Goal: Book appointment/travel/reservation

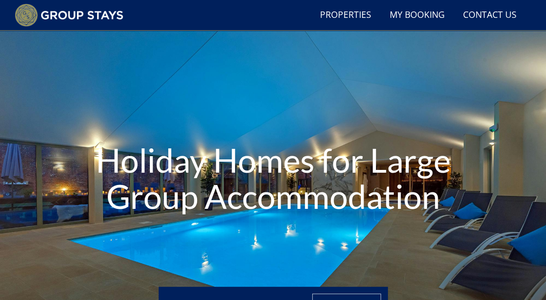
scroll to position [207, 0]
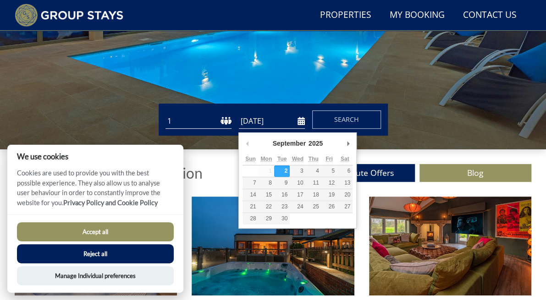
click at [259, 126] on input "[DATE]" at bounding box center [272, 121] width 66 height 15
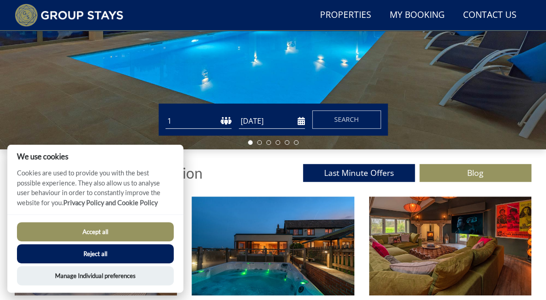
click at [196, 126] on select "1 2 3 4 5 6 7 8 9 10 11 12 13 14 15 16 17 18 19 20 21 22 23 24 25 26 27 28 29 3…" at bounding box center [198, 121] width 66 height 15
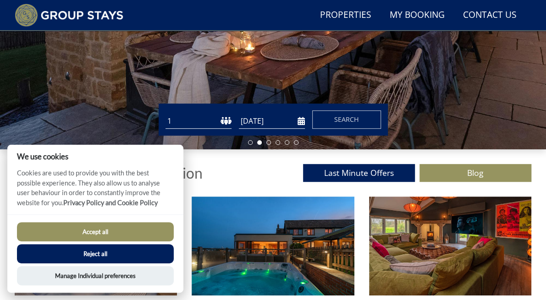
select select "18"
click at [165, 117] on select "1 2 3 4 5 6 7 8 9 10 11 12 13 14 15 16 17 18 19 20 21 22 23 24 25 26 27 28 29 3…" at bounding box center [198, 121] width 66 height 15
click at [124, 255] on button "Reject all" at bounding box center [95, 253] width 157 height 19
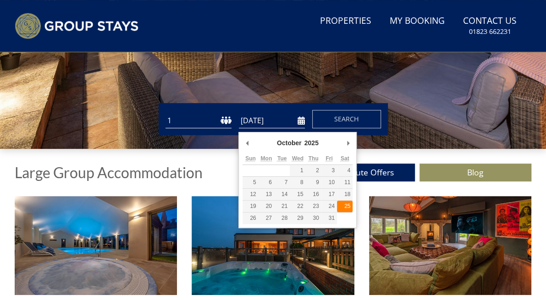
type input "[DATE]"
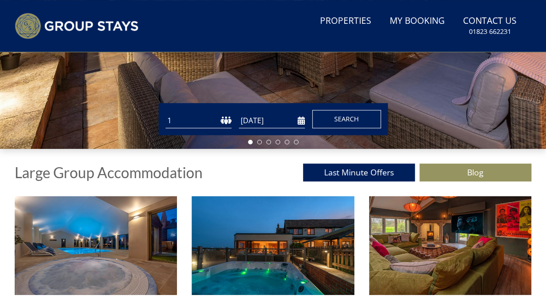
click at [331, 122] on button "Search" at bounding box center [346, 119] width 69 height 18
click at [219, 122] on select "1 2 3 4 5 6 7 8 9 10 11 12 13 14 15 16 17 18 19 20 21 22 23 24 25 26 27 28 29 3…" at bounding box center [198, 120] width 66 height 15
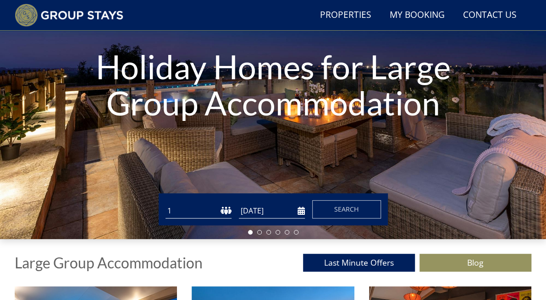
scroll to position [116, 0]
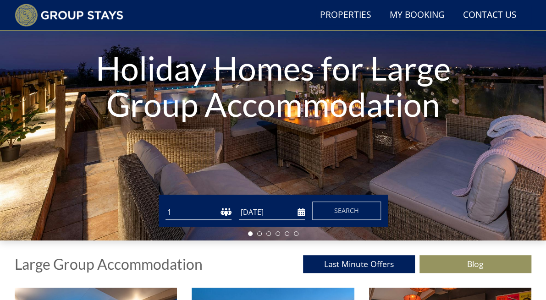
click at [225, 219] on select "1 2 3 4 5 6 7 8 9 10 11 12 13 14 15 16 17 18 19 20 21 22 23 24 25 26 27 28 29 3…" at bounding box center [198, 212] width 66 height 15
click at [165, 208] on select "1 2 3 4 5 6 7 8 9 10 11 12 13 14 15 16 17 18 19 20 21 22 23 24 25 26 27 28 29 3…" at bounding box center [198, 212] width 66 height 15
click at [196, 216] on select "1 2 3 4 5 6 7 8 9 10 11 12 13 14 15 16 17 18 19 20 21 22 23 24 25 26 27 28 29 3…" at bounding box center [198, 212] width 66 height 15
click at [165, 208] on select "1 2 3 4 5 6 7 8 9 10 11 12 13 14 15 16 17 18 19 20 21 22 23 24 25 26 27 28 29 3…" at bounding box center [198, 212] width 66 height 15
click at [189, 217] on select "1 2 3 4 5 6 7 8 9 10 11 12 13 14 15 16 17 18 19 20 21 22 23 24 25 26 27 28 29 3…" at bounding box center [198, 212] width 66 height 15
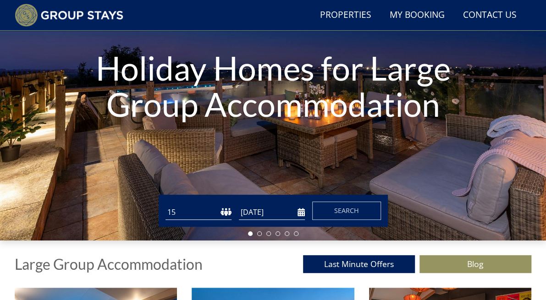
select select "16"
click at [165, 208] on select "1 2 3 4 5 6 7 8 9 10 11 12 13 14 15 16 17 18 19 20 21 22 23 24 25 26 27 28 29 3…" at bounding box center [198, 212] width 66 height 15
click at [321, 214] on button "Search" at bounding box center [346, 211] width 69 height 18
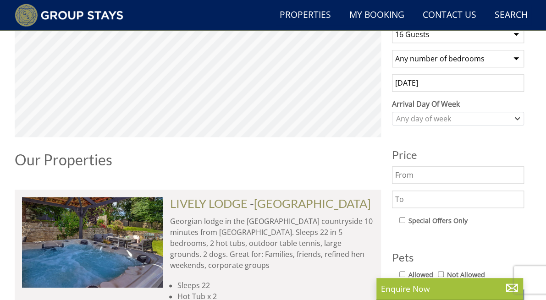
scroll to position [367, 0]
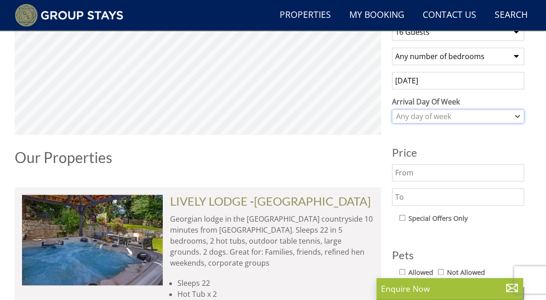
click at [428, 118] on div "Any day of week" at bounding box center [453, 116] width 119 height 10
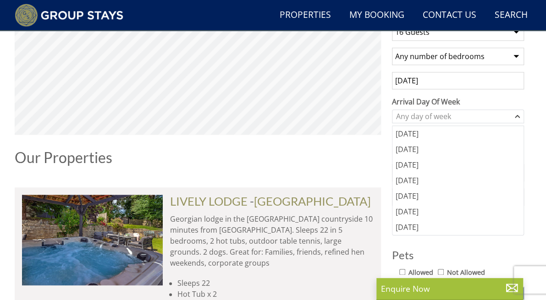
click at [324, 158] on h1 "Our Properties" at bounding box center [198, 157] width 366 height 16
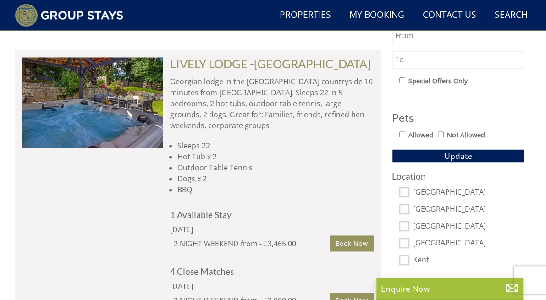
scroll to position [550, 0]
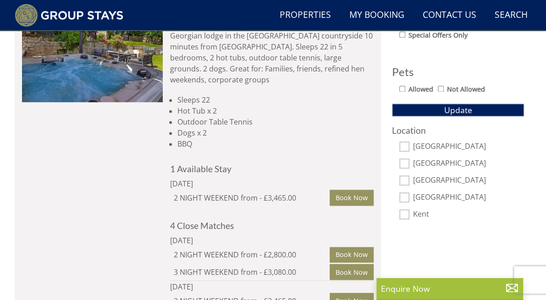
drag, startPoint x: 253, startPoint y: 165, endPoint x: 252, endPoint y: 154, distance: 12.1
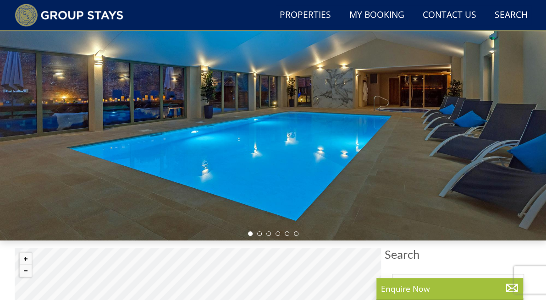
select select "16"
